Goal: Check status: Check status

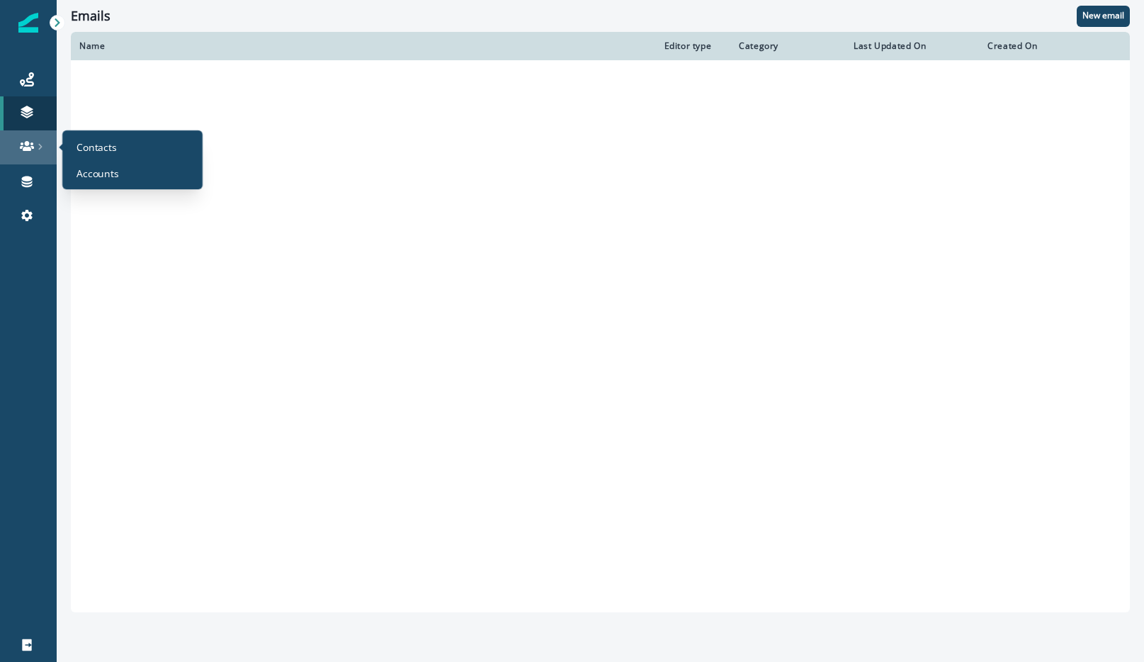
click at [17, 142] on div at bounding box center [28, 146] width 45 height 14
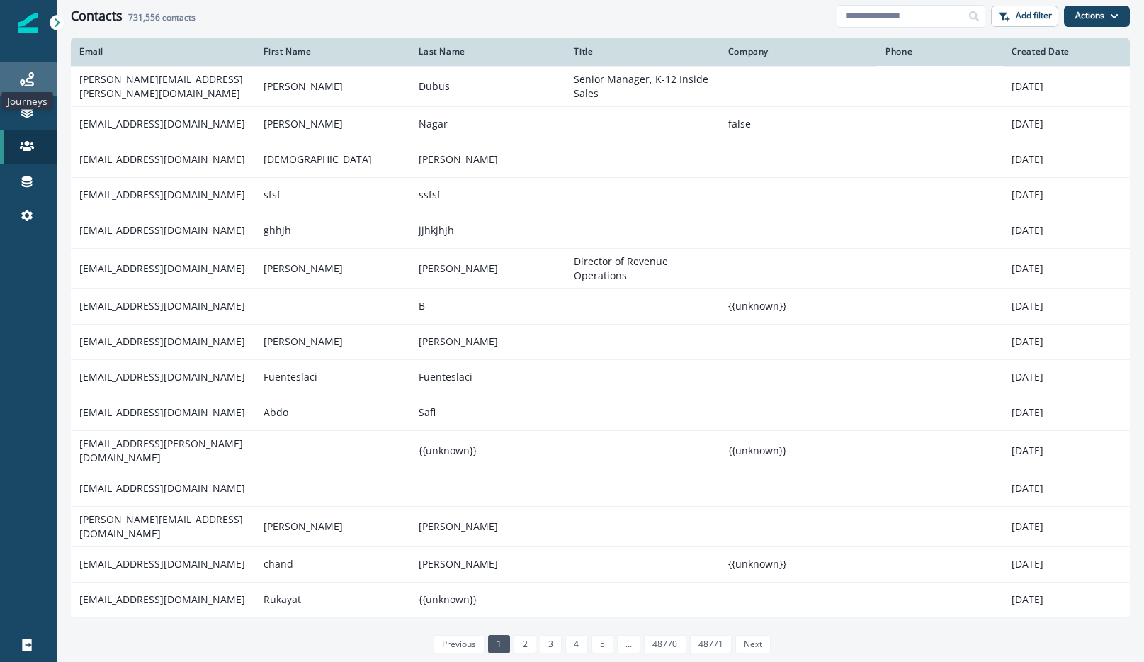
click at [30, 77] on icon at bounding box center [27, 79] width 14 height 14
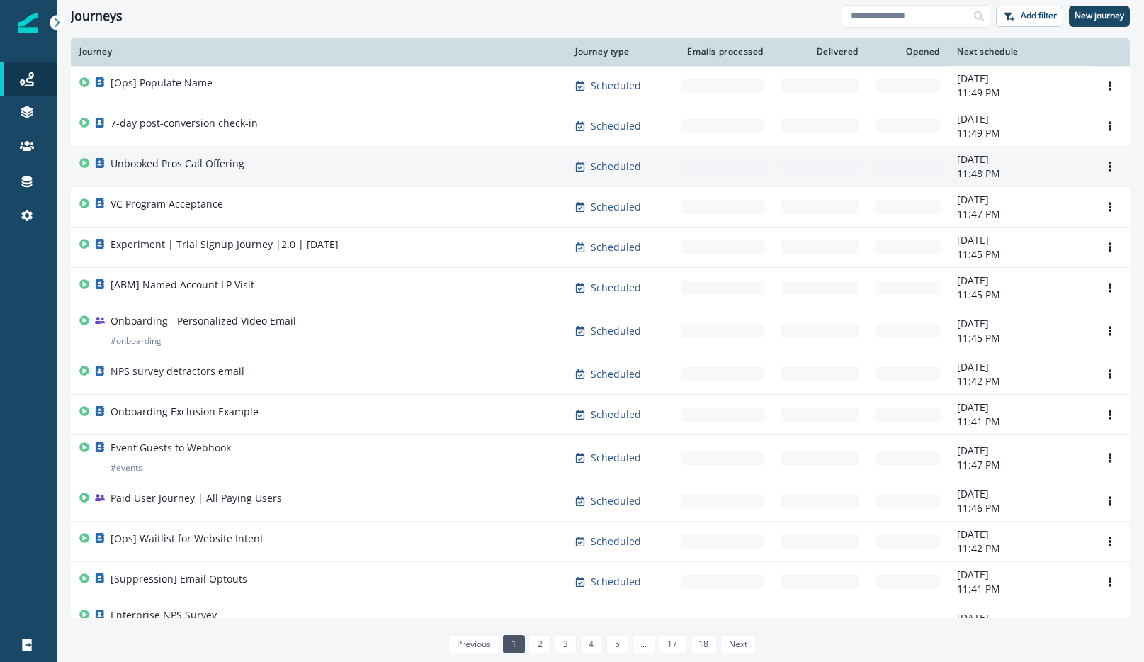
scroll to position [693, 0]
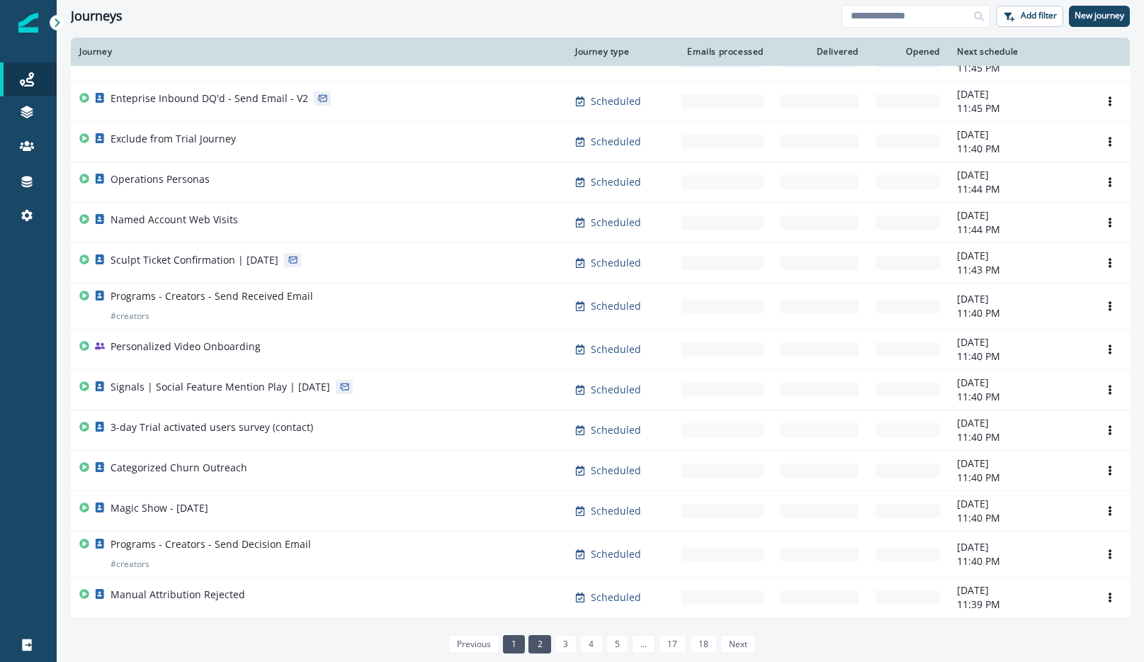
click at [542, 642] on link "2" at bounding box center [539, 644] width 22 height 18
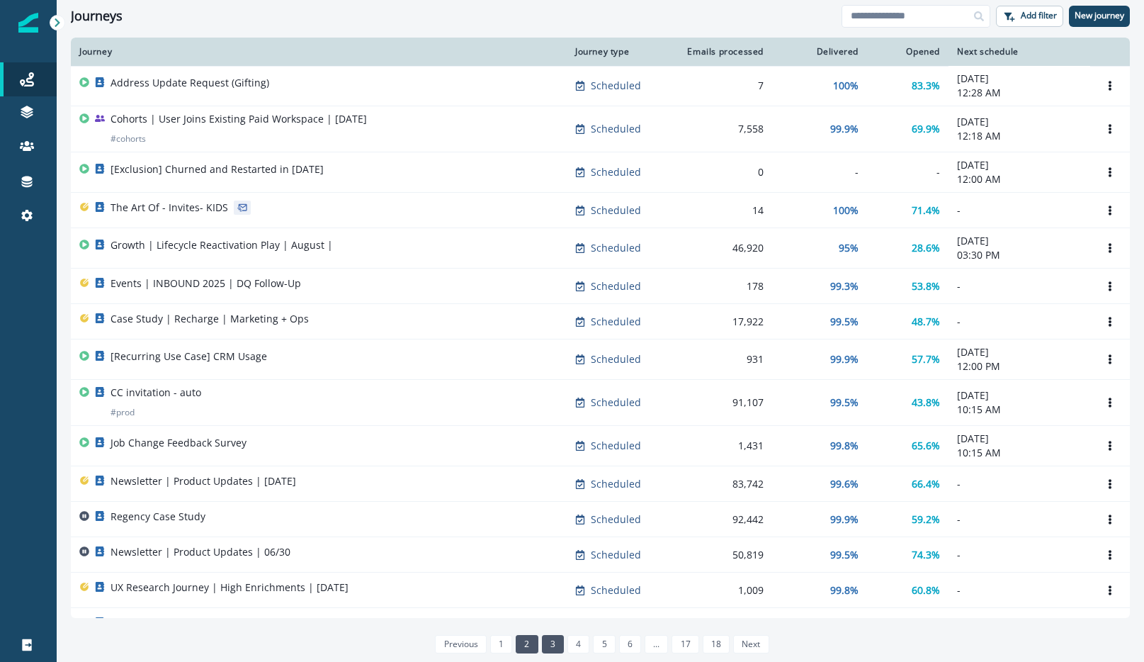
click at [545, 645] on link "3" at bounding box center [553, 644] width 22 height 18
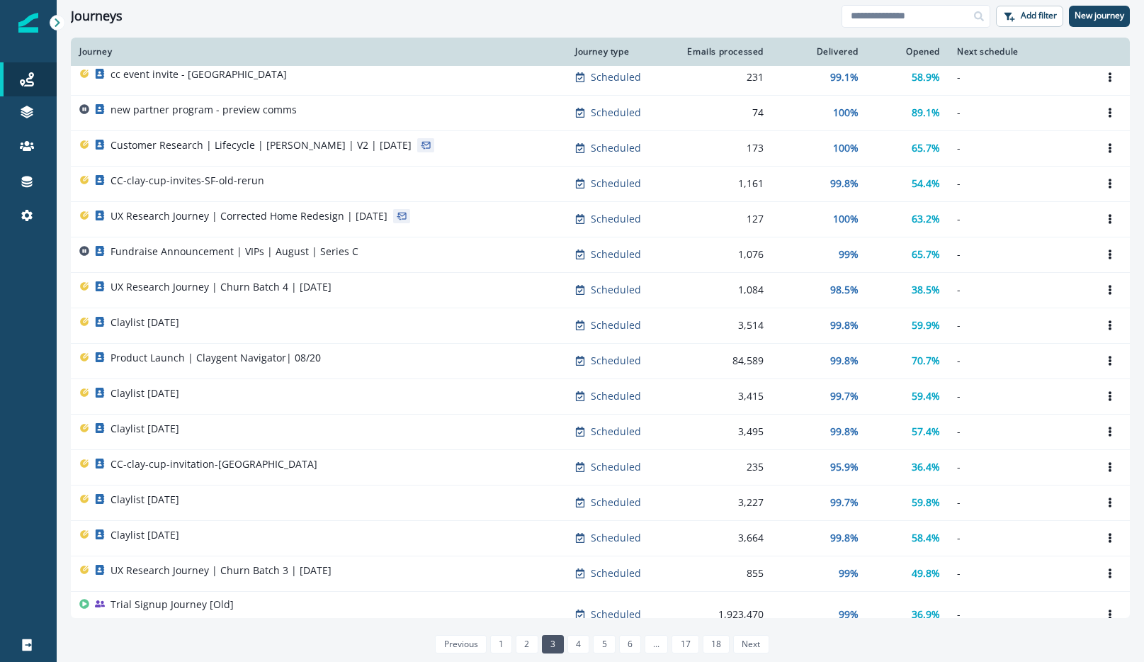
scroll to position [521, 0]
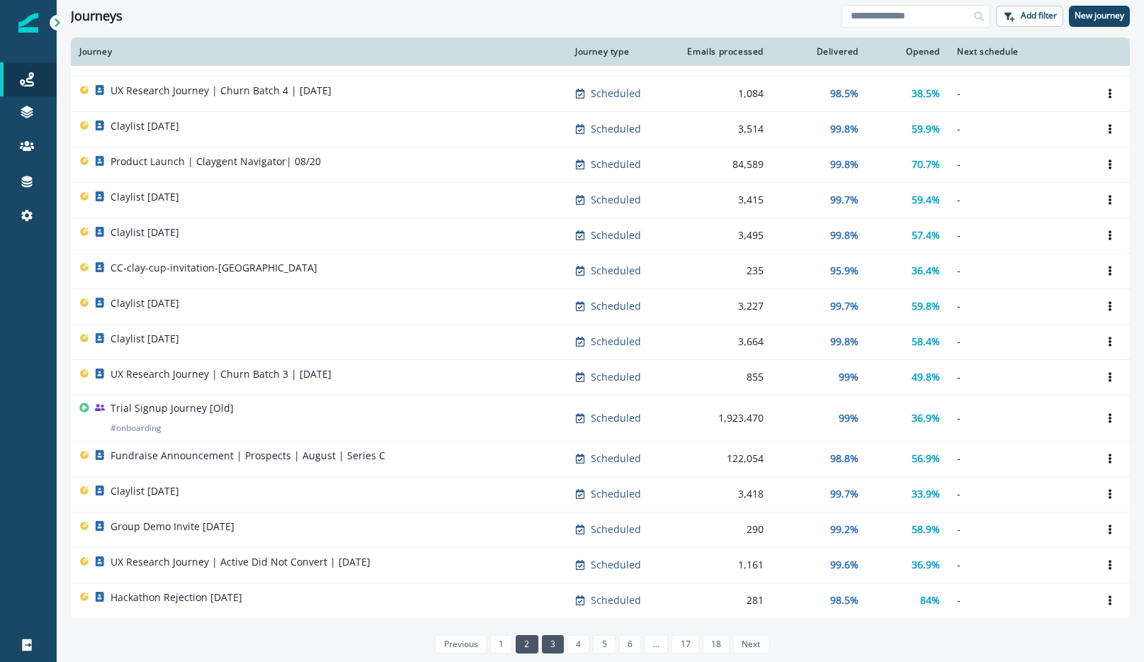
click at [526, 652] on link "2" at bounding box center [527, 644] width 22 height 18
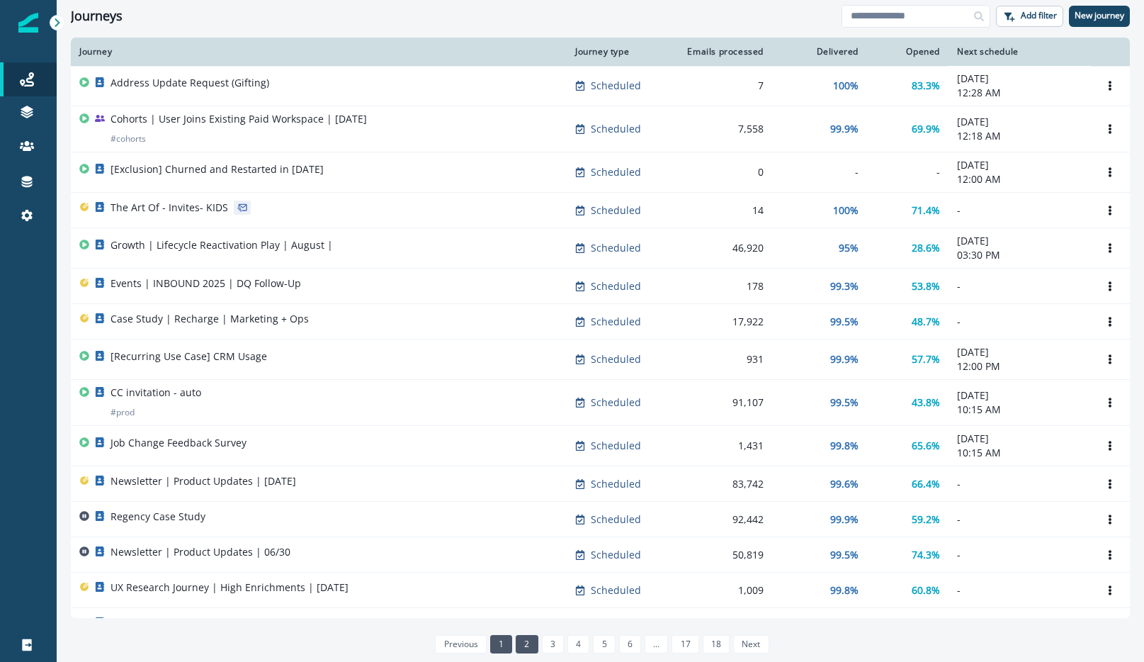
click at [503, 652] on link "1" at bounding box center [501, 644] width 22 height 18
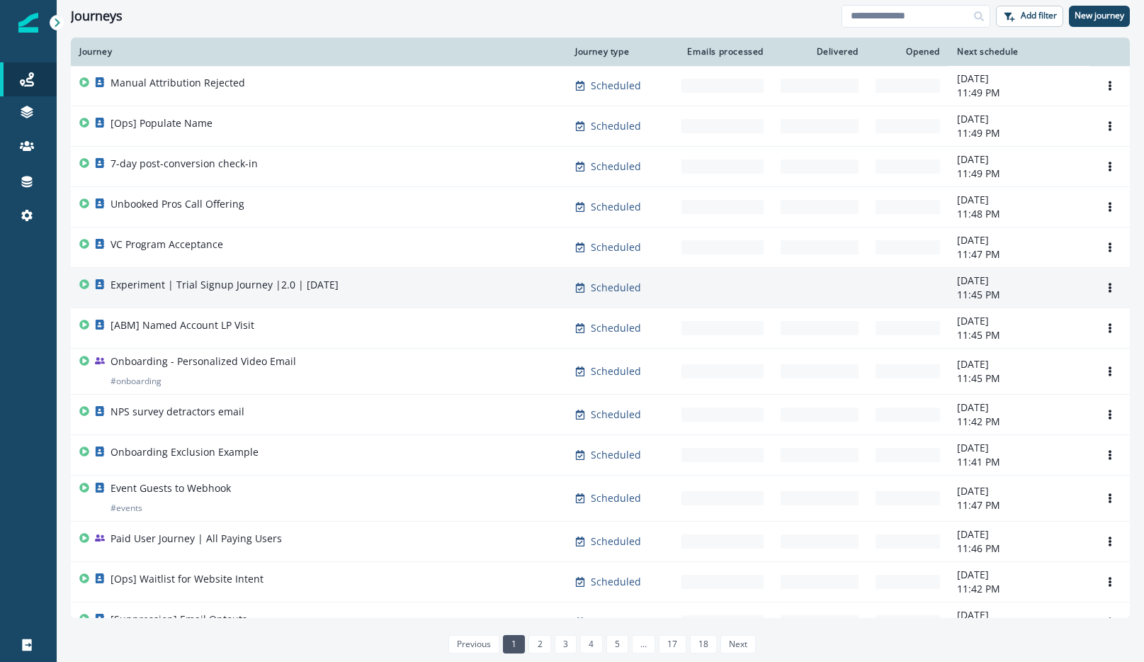
scroll to position [693, 0]
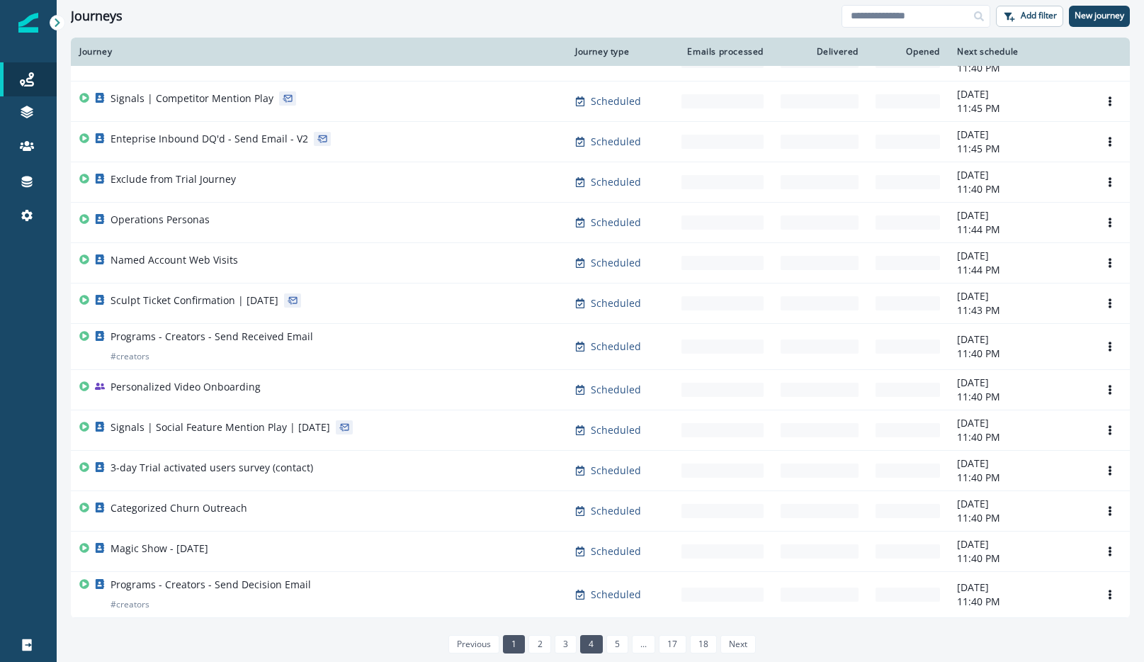
click at [577, 639] on li "4" at bounding box center [589, 643] width 25 height 12
click at [562, 642] on link "3" at bounding box center [566, 644] width 22 height 18
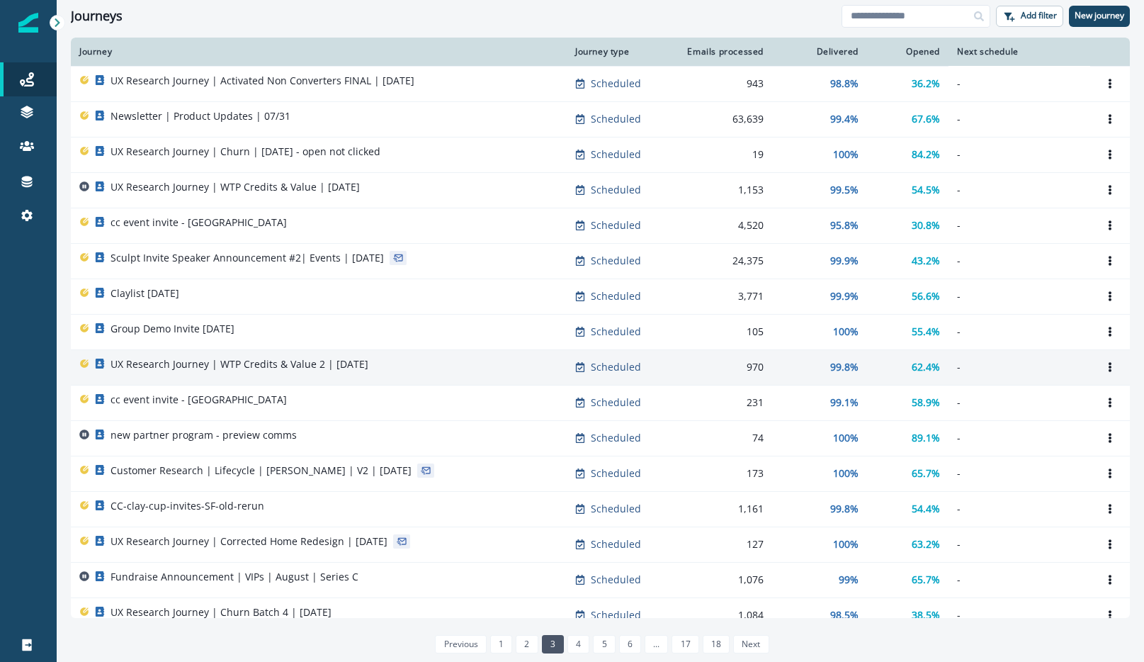
scroll to position [521, 0]
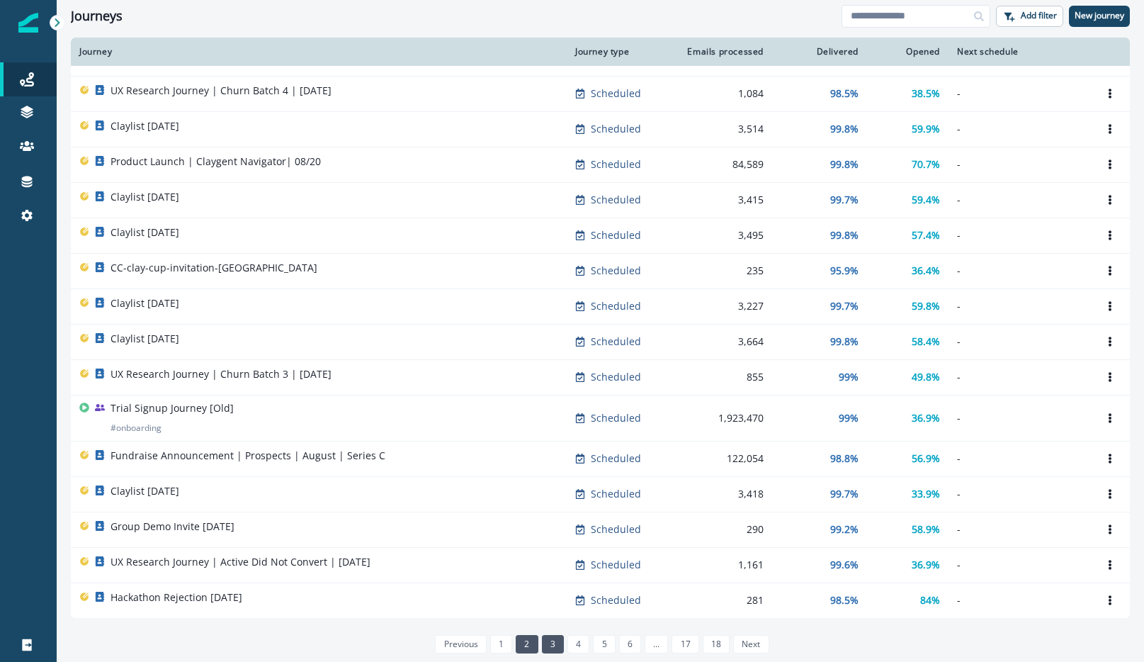
click at [531, 645] on link "2" at bounding box center [527, 644] width 22 height 18
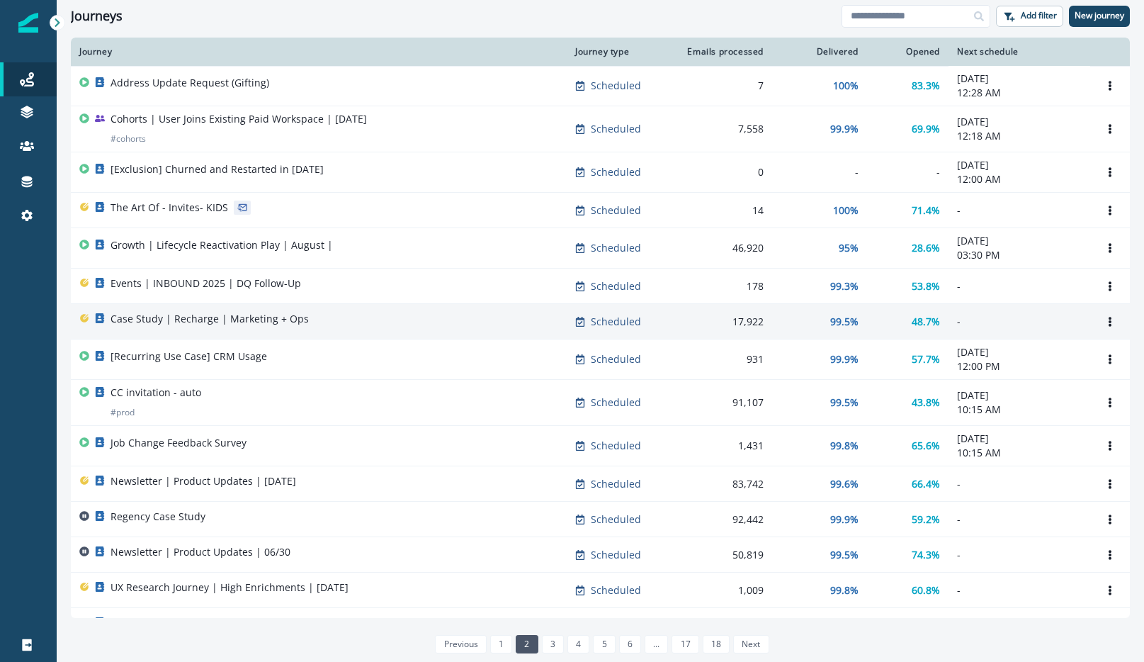
click at [409, 327] on div "Case Study | Recharge | Marketing + Ops" at bounding box center [318, 322] width 479 height 20
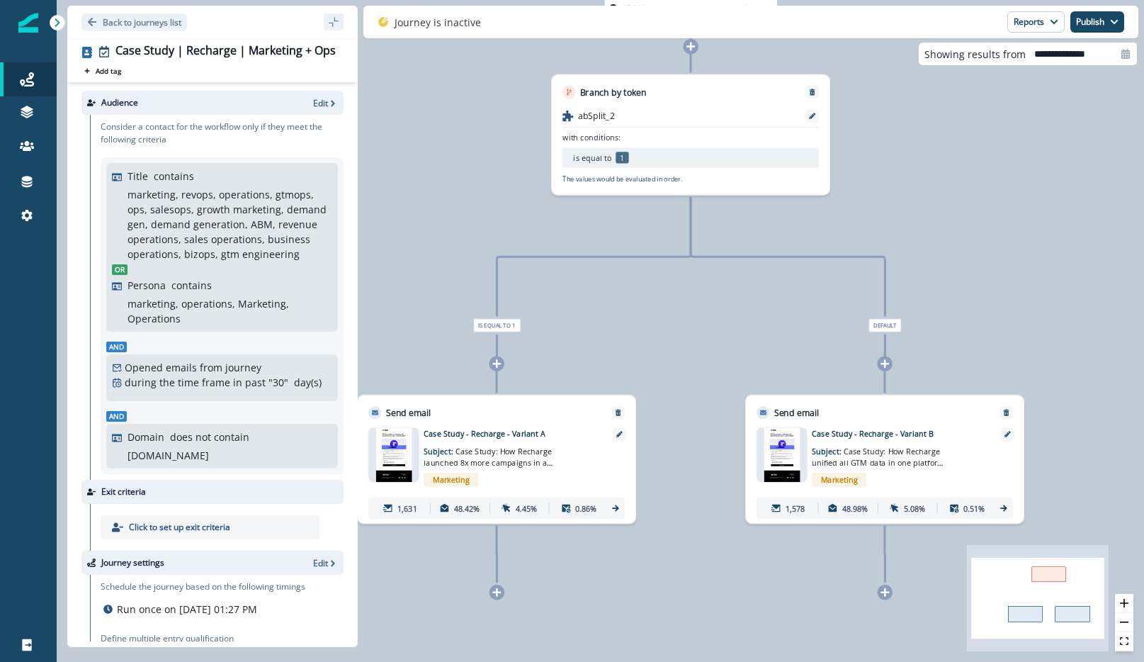
click at [467, 429] on p "Case Study - Recharge - Variant A" at bounding box center [511, 433] width 174 height 11
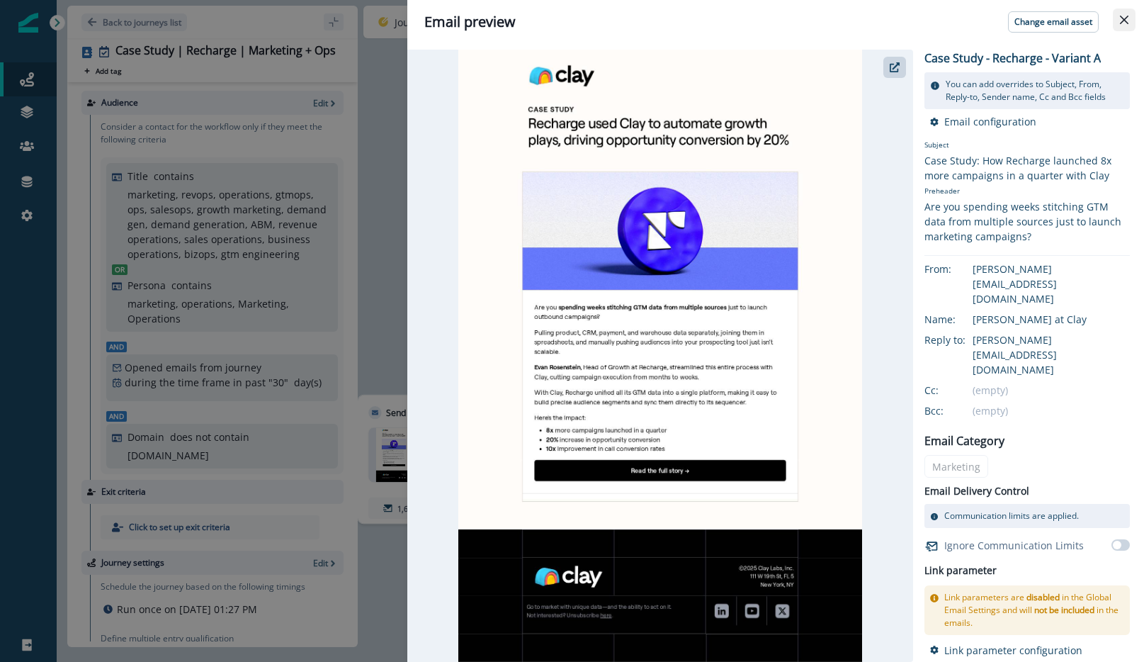
click at [1126, 18] on icon "Close" at bounding box center [1124, 20] width 8 height 8
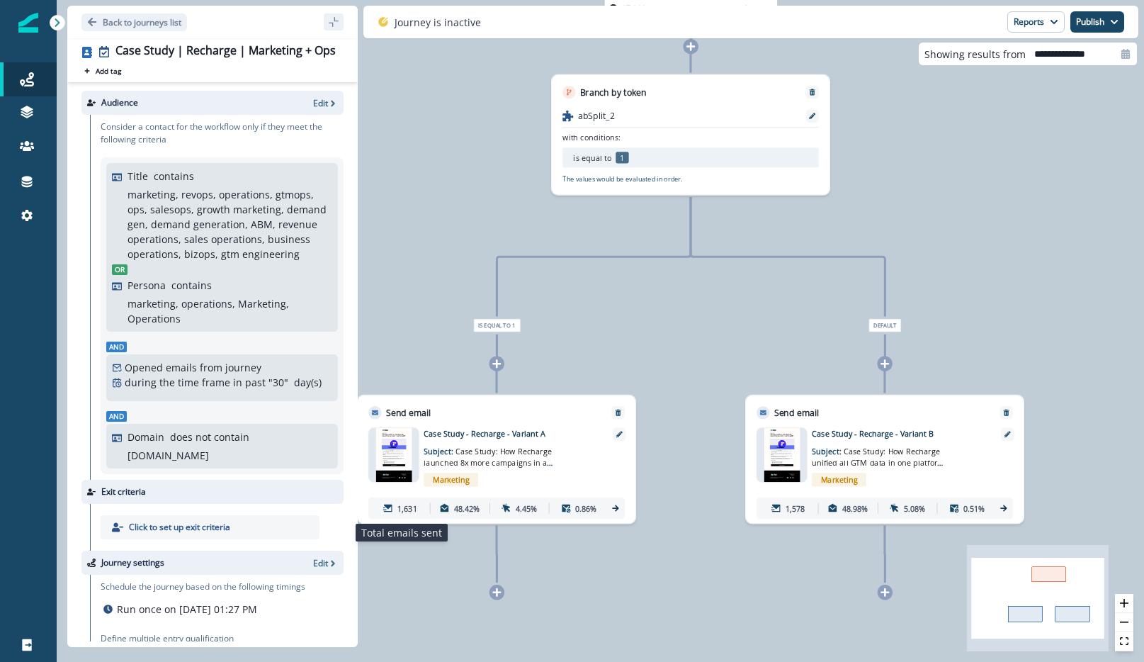
click at [398, 500] on div "1,631" at bounding box center [400, 508] width 55 height 20
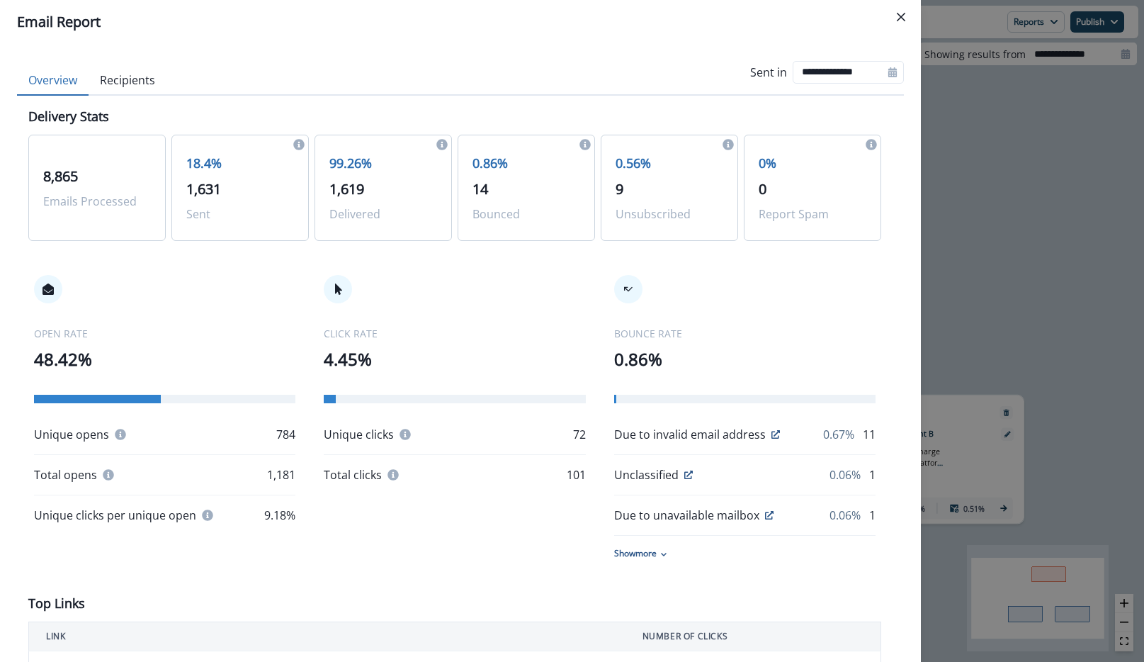
click at [995, 229] on div "**********" at bounding box center [572, 331] width 1144 height 662
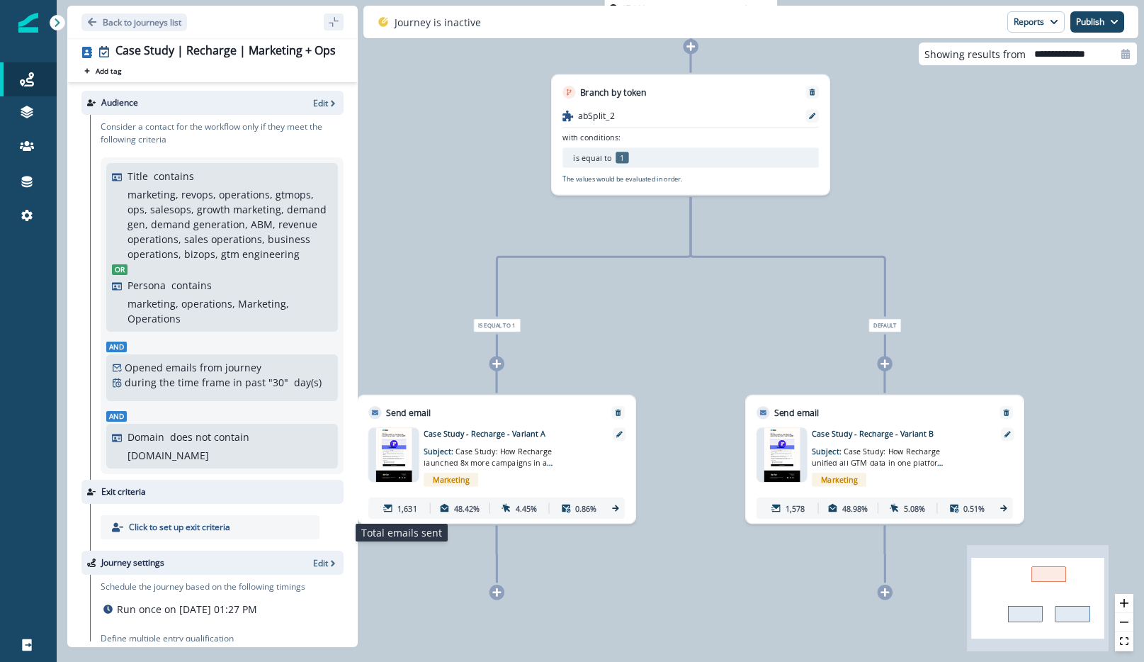
click at [409, 508] on p "1,631" at bounding box center [407, 507] width 20 height 11
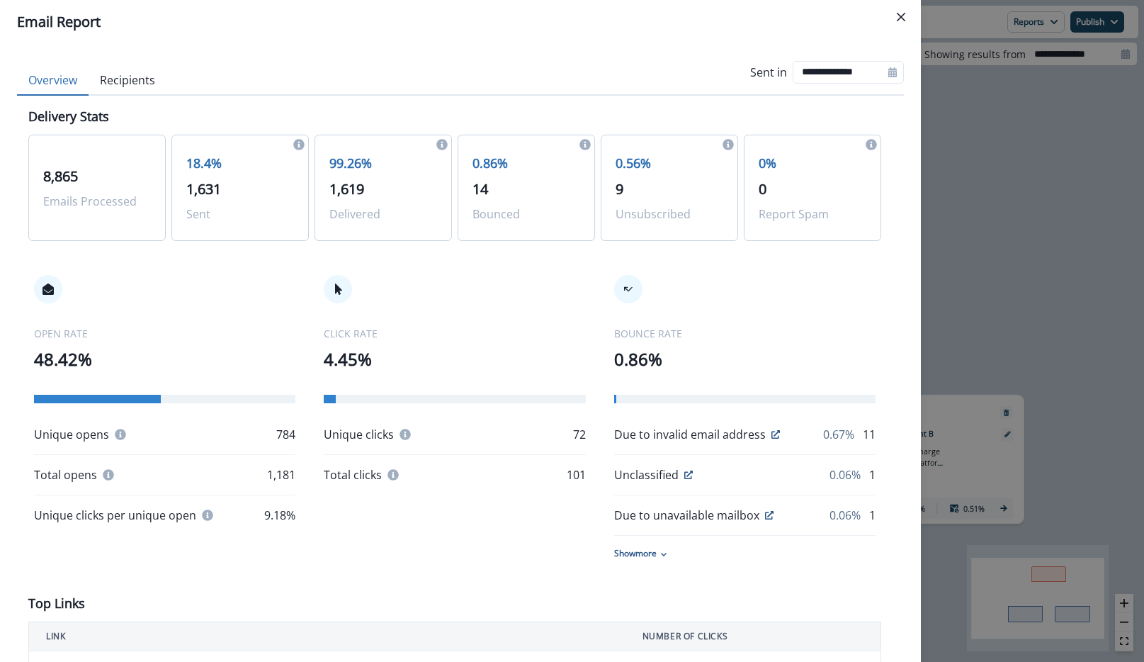
click at [131, 69] on button "Recipients" at bounding box center [128, 81] width 78 height 30
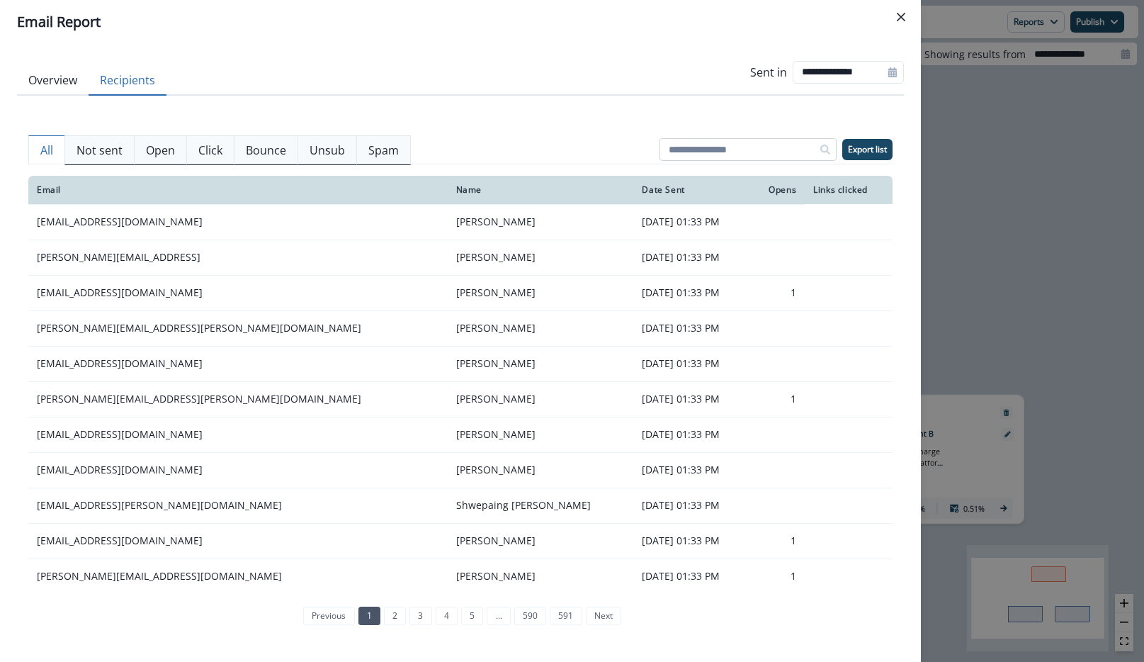
click at [728, 153] on input at bounding box center [747, 149] width 177 height 23
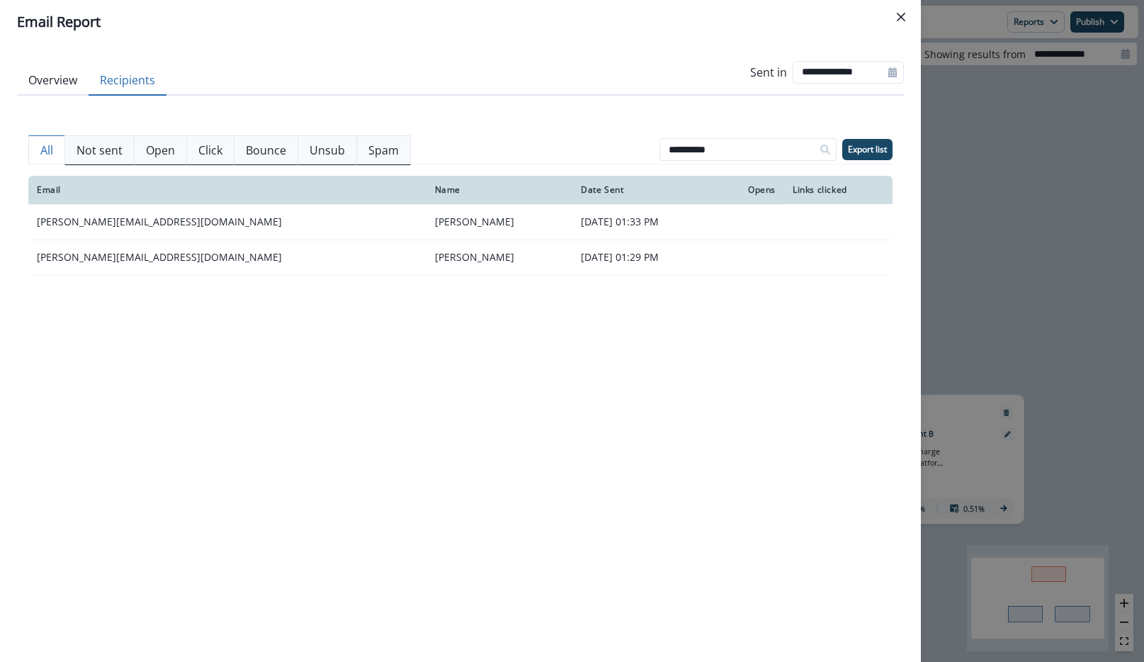
type input "**********"
click at [98, 147] on p "Not sent" at bounding box center [99, 150] width 46 height 17
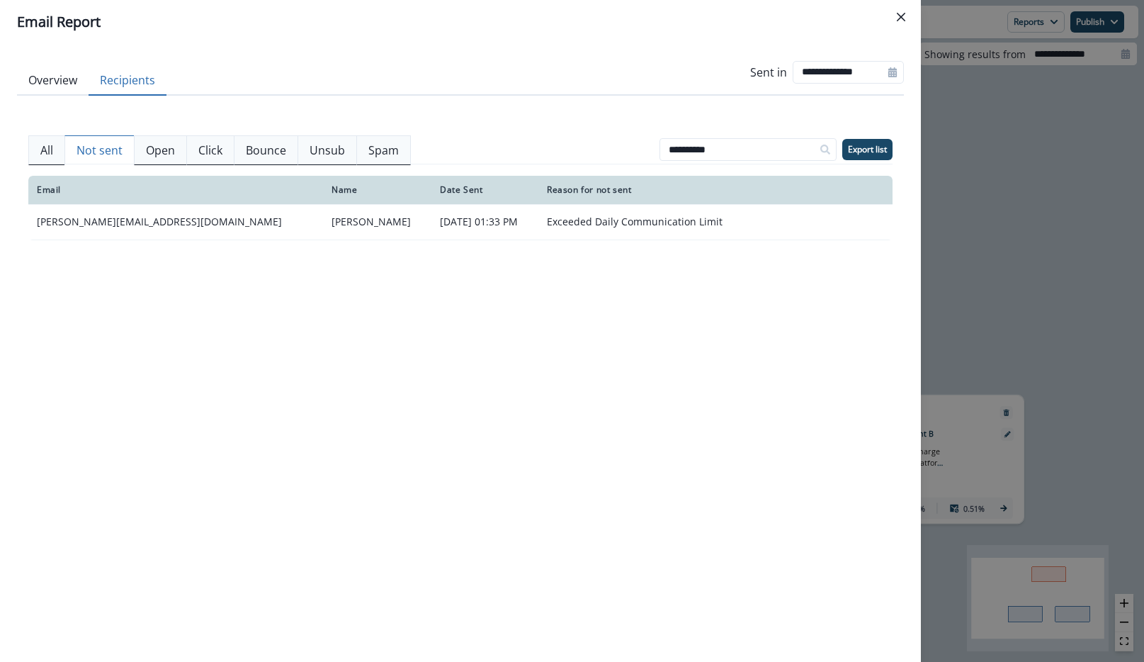
click at [52, 149] on p "All" at bounding box center [46, 150] width 13 height 17
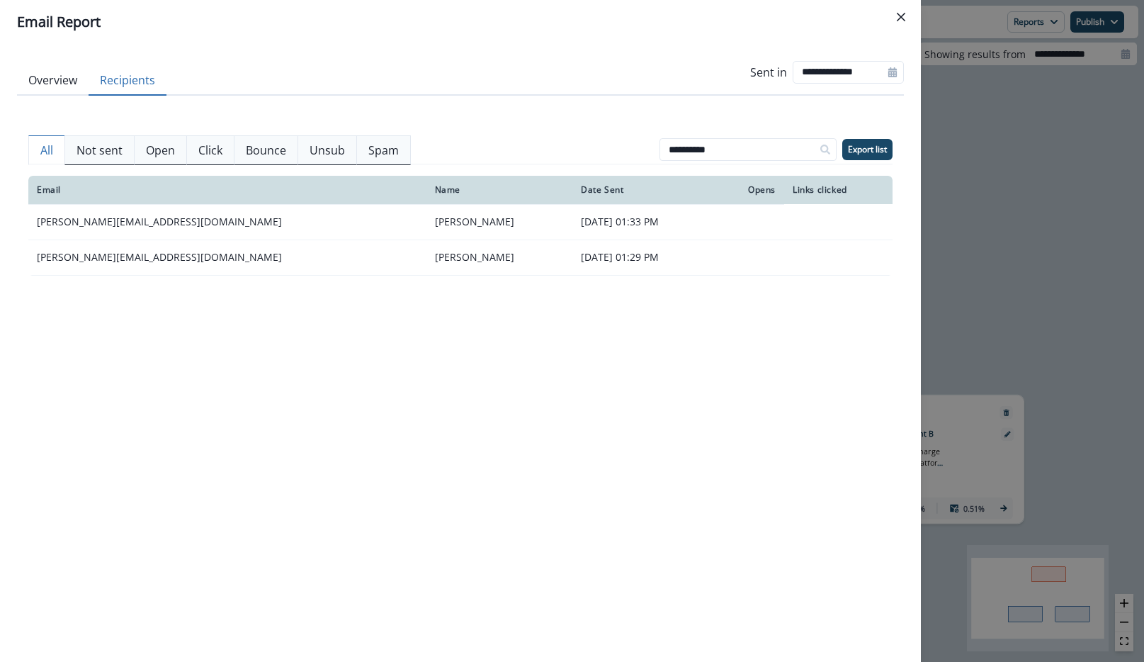
click at [972, 201] on div "**********" at bounding box center [572, 331] width 1144 height 662
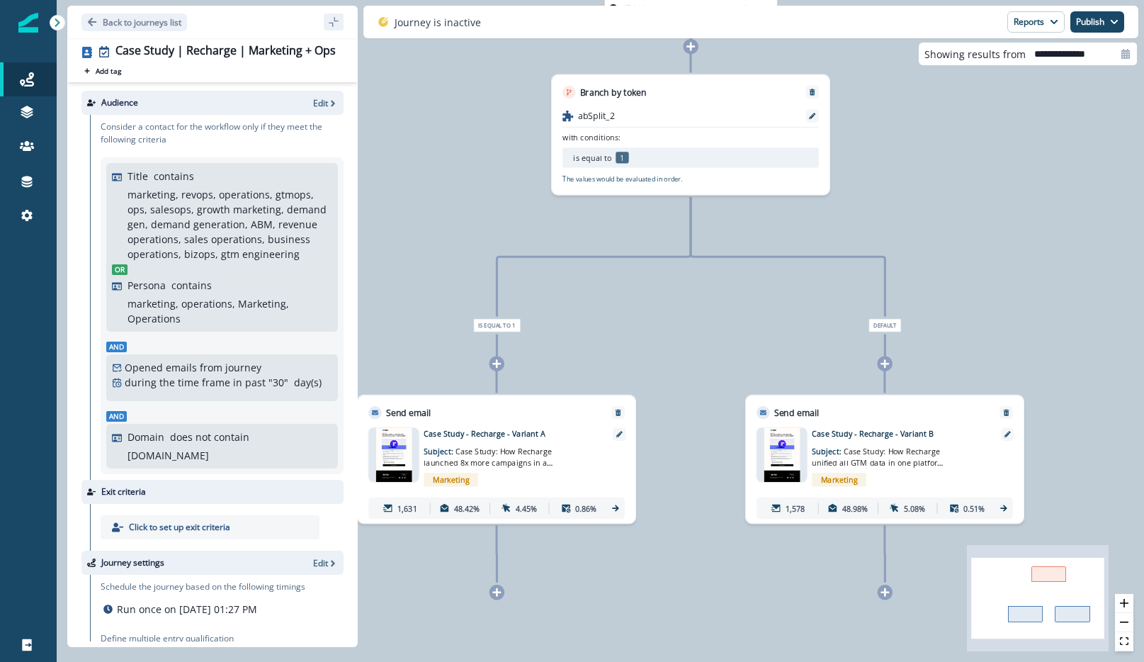
click at [771, 462] on img at bounding box center [781, 455] width 36 height 55
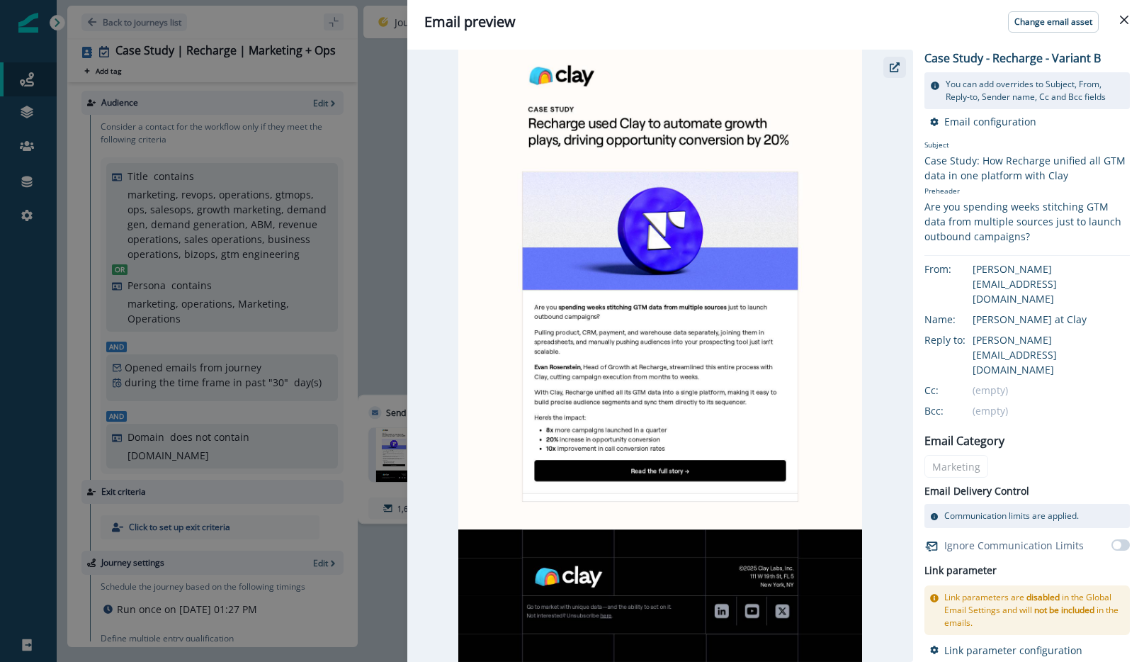
click at [896, 65] on icon "button" at bounding box center [895, 67] width 10 height 10
click at [431, 467] on div at bounding box center [660, 356] width 506 height 612
